Goal: Transaction & Acquisition: Download file/media

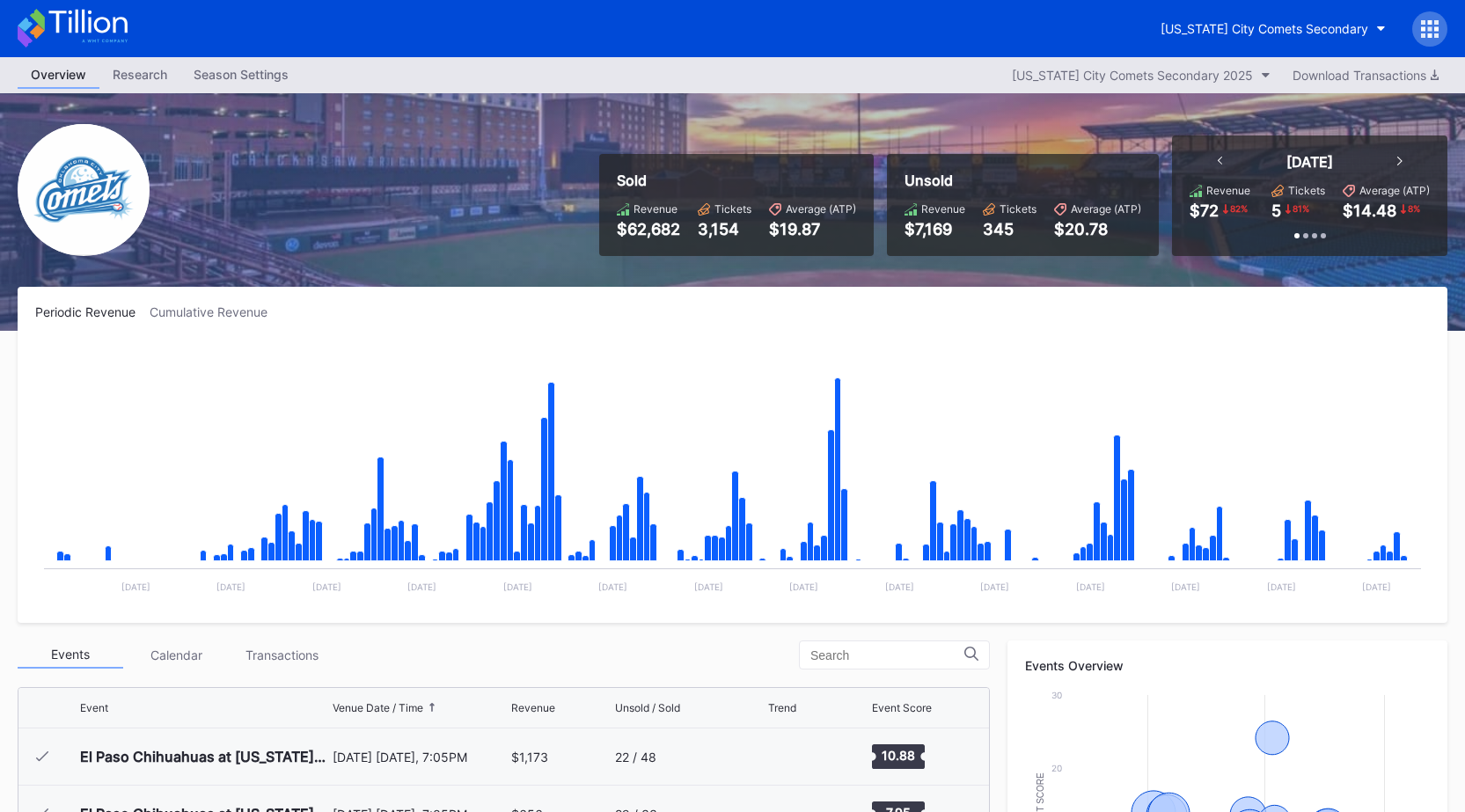
scroll to position [3710, 0]
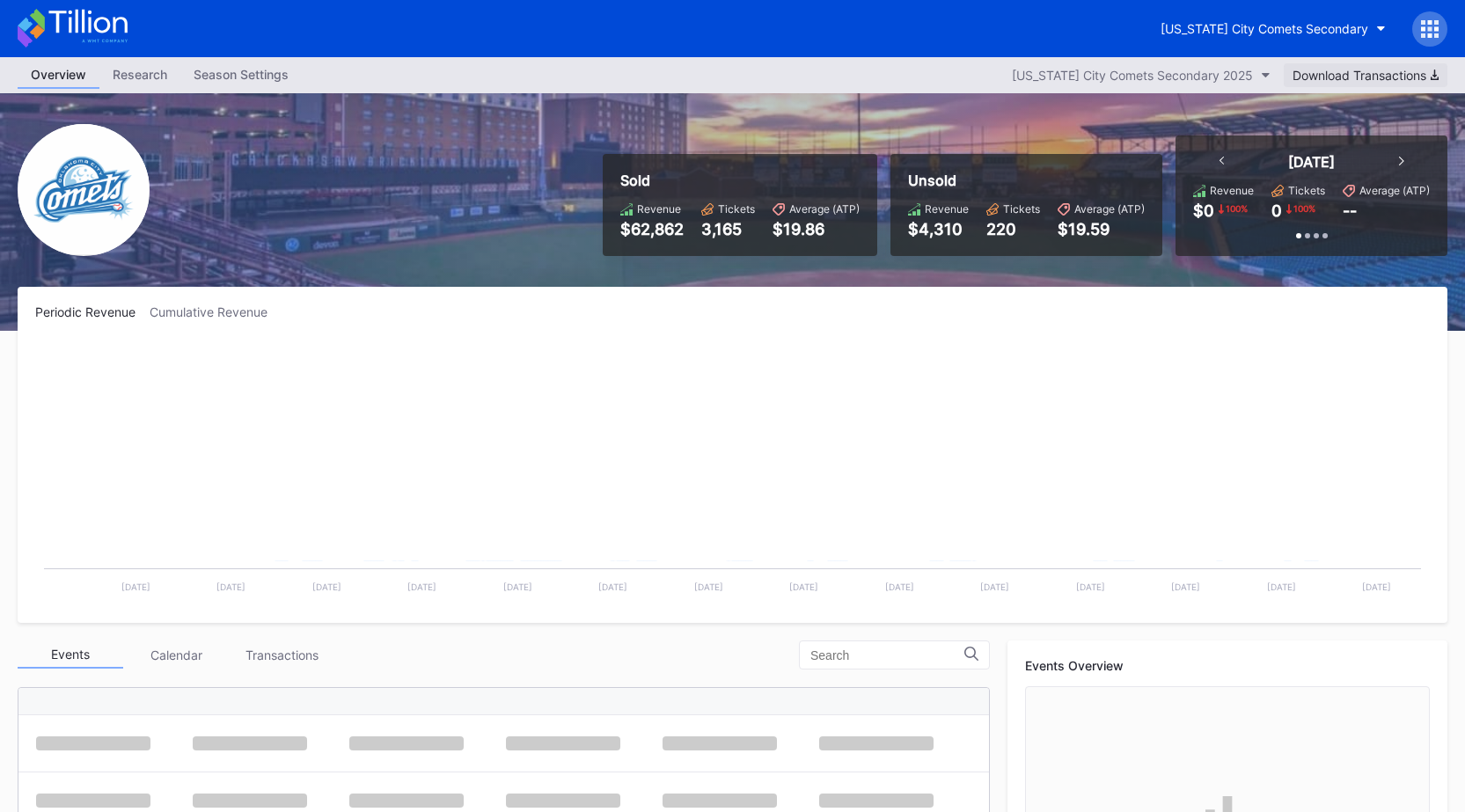
click at [1364, 71] on div "Download Transactions" at bounding box center [1366, 75] width 146 height 15
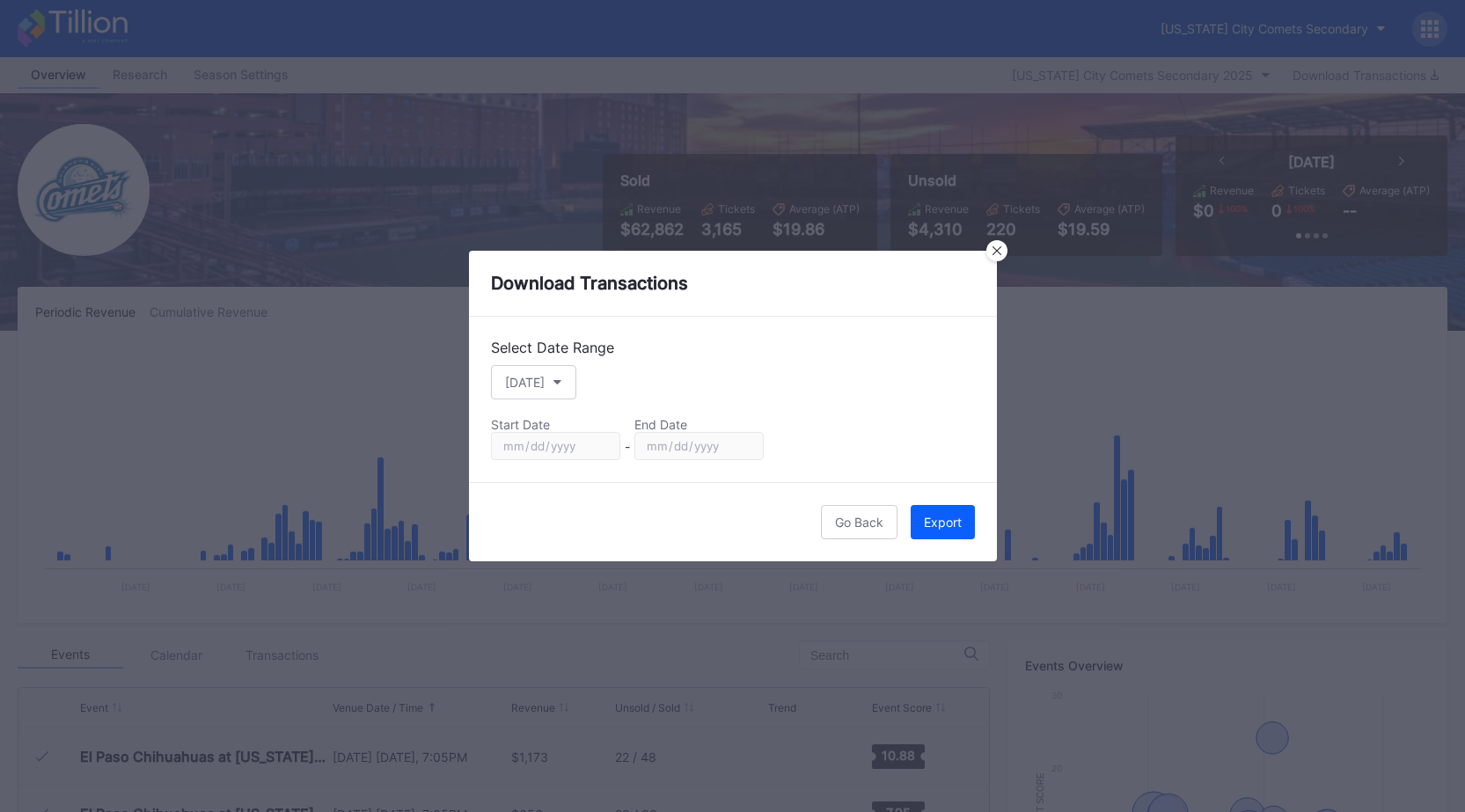
scroll to position [3710, 0]
click at [545, 372] on button "[DATE]" at bounding box center [534, 382] width 85 height 35
click at [545, 587] on div "Custom" at bounding box center [527, 594] width 44 height 15
click at [598, 445] on input "2025-09-13" at bounding box center [556, 446] width 130 height 28
type input "2025-01-01"
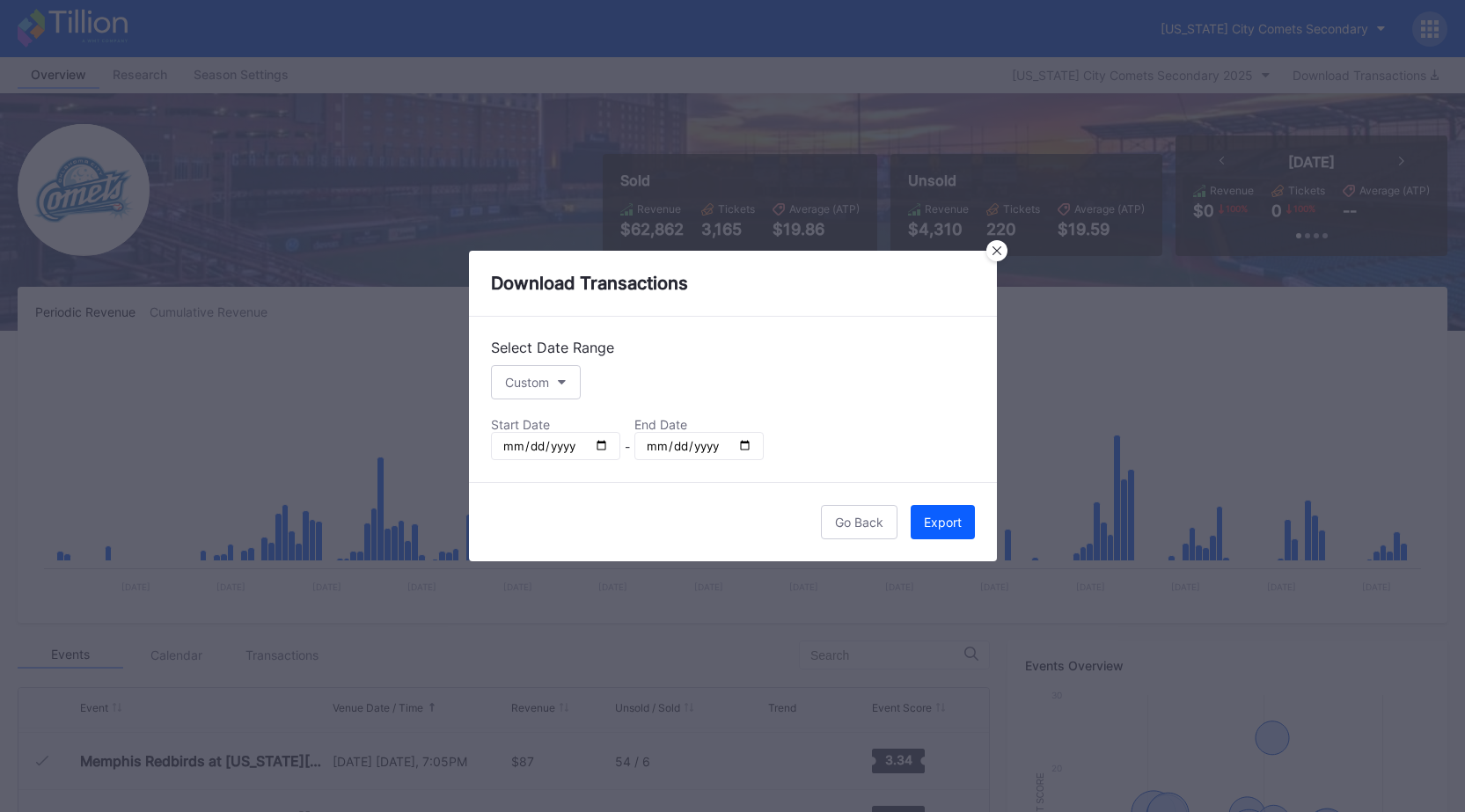
drag, startPoint x: 748, startPoint y: 441, endPoint x: 734, endPoint y: 445, distance: 14.6
click at [736, 444] on input "2025-09-13" at bounding box center [699, 446] width 130 height 28
type input "2025-09-14"
click at [928, 519] on div "Export" at bounding box center [942, 522] width 38 height 15
